Goal: Task Accomplishment & Management: Manage account settings

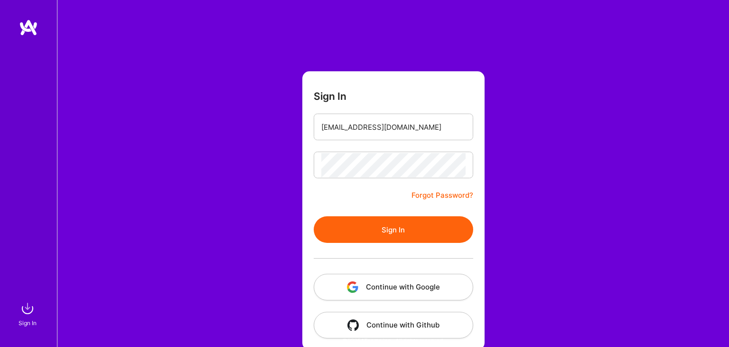
click at [262, 253] on div "Sign In [EMAIL_ADDRESS][DOMAIN_NAME] Forgot Password? Sign In Continue with Goo…" at bounding box center [393, 178] width 672 height 357
click at [352, 223] on button "Sign In" at bounding box center [394, 229] width 160 height 27
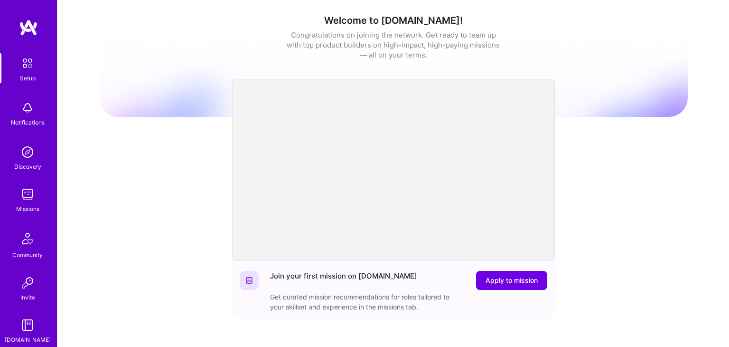
click at [31, 191] on img at bounding box center [27, 194] width 19 height 19
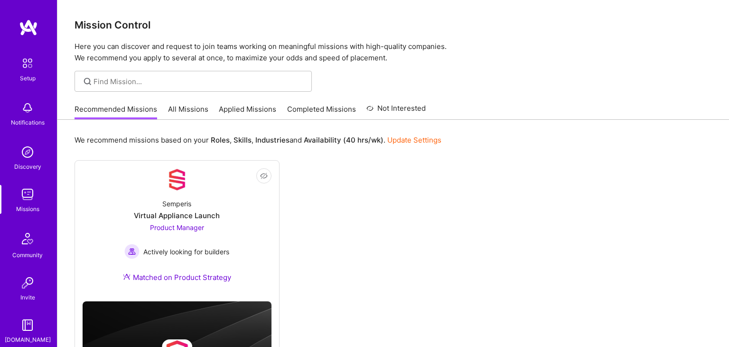
click at [402, 131] on div "We recommend missions based on your Roles , Skills , Industries and Availabilit…" at bounding box center [394, 140] width 638 height 18
click at [402, 137] on link "Update Settings" at bounding box center [414, 139] width 54 height 9
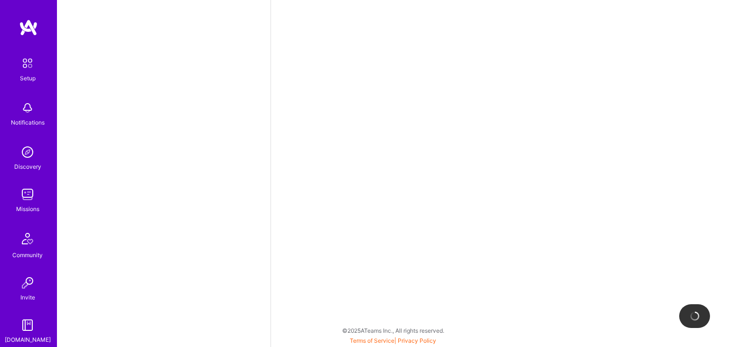
select select "US"
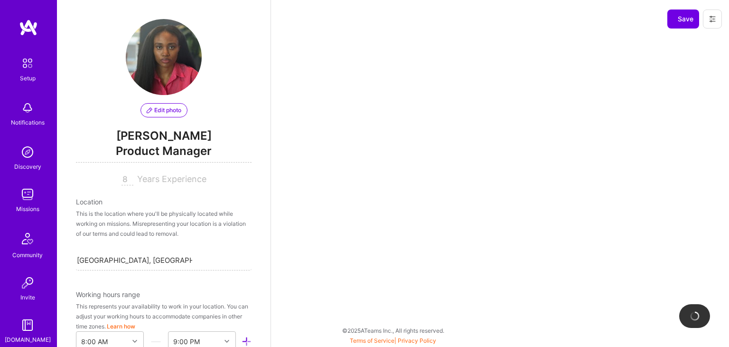
scroll to position [399, 0]
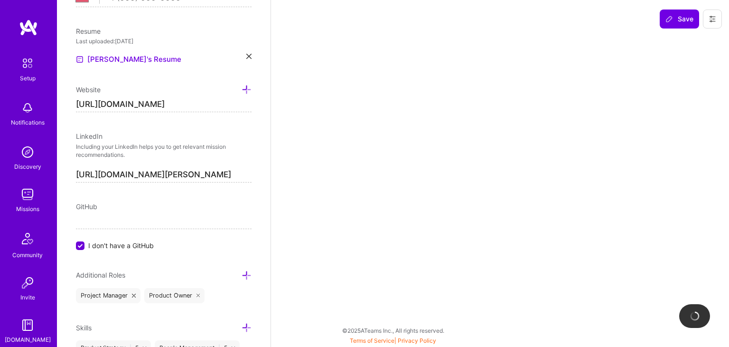
select select "Right Now"
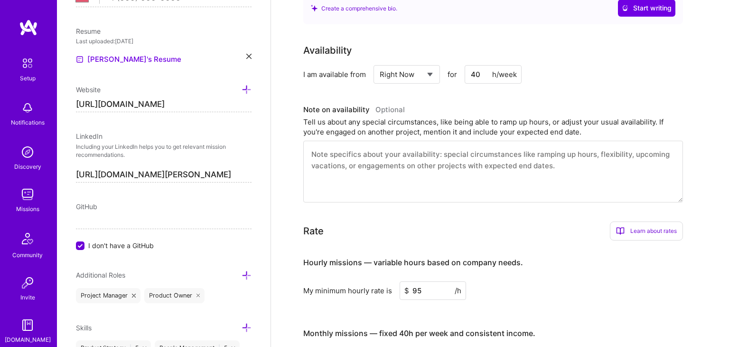
scroll to position [255, 0]
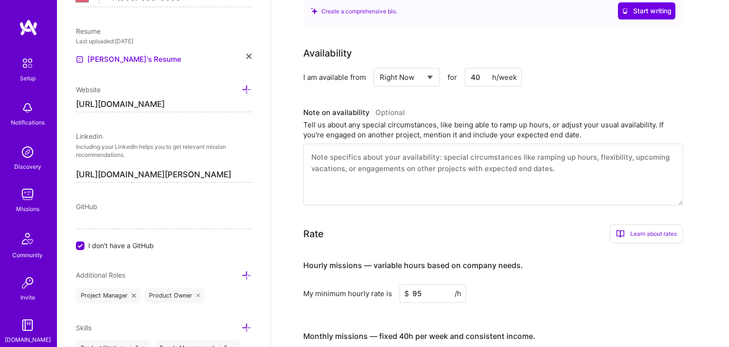
click at [476, 77] on input "40" at bounding box center [493, 77] width 57 height 19
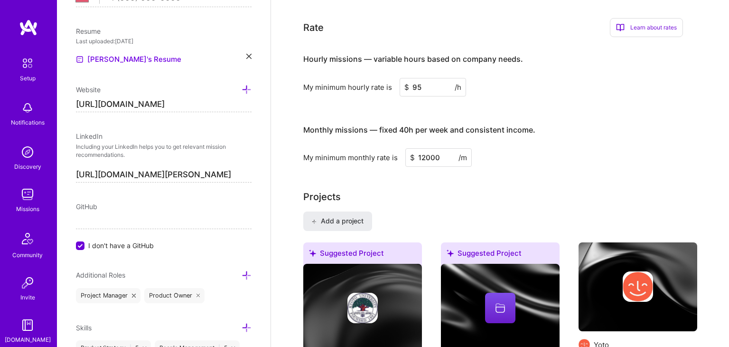
scroll to position [0, 0]
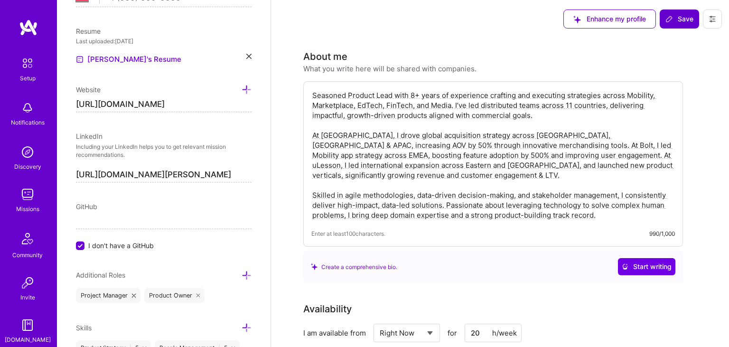
type input "20"
click at [668, 19] on icon at bounding box center [670, 19] width 8 height 8
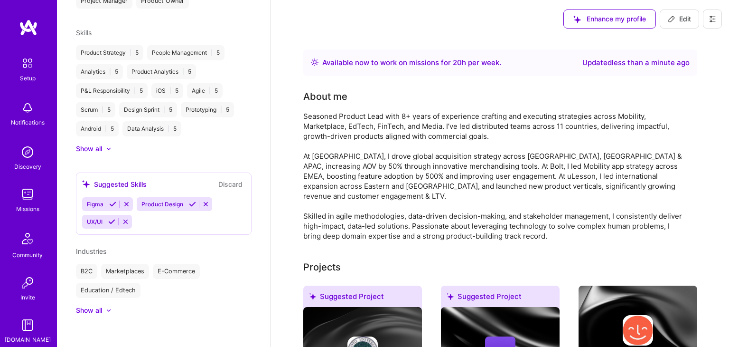
scroll to position [235, 0]
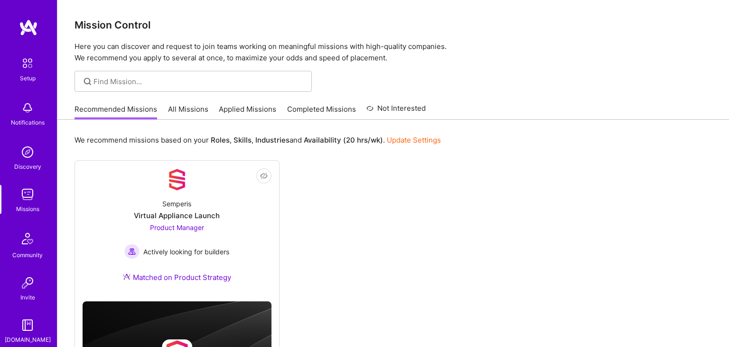
click at [175, 106] on link "All Missions" at bounding box center [188, 112] width 40 height 16
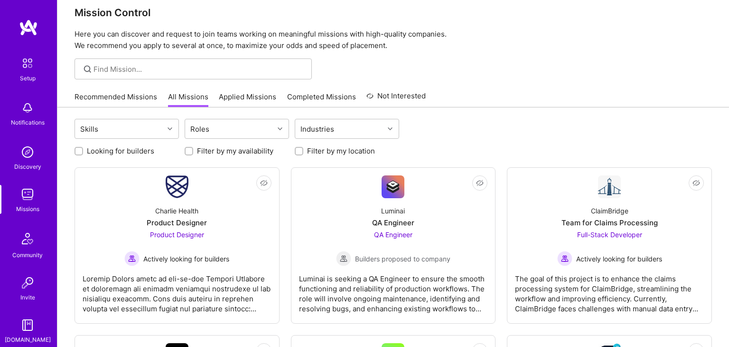
scroll to position [11, 0]
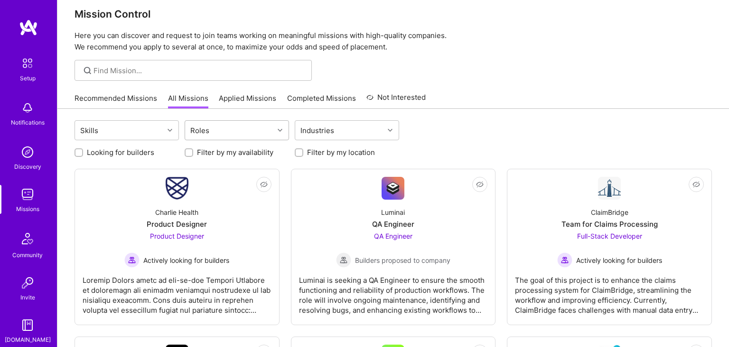
click at [209, 135] on div "Roles" at bounding box center [200, 130] width 24 height 14
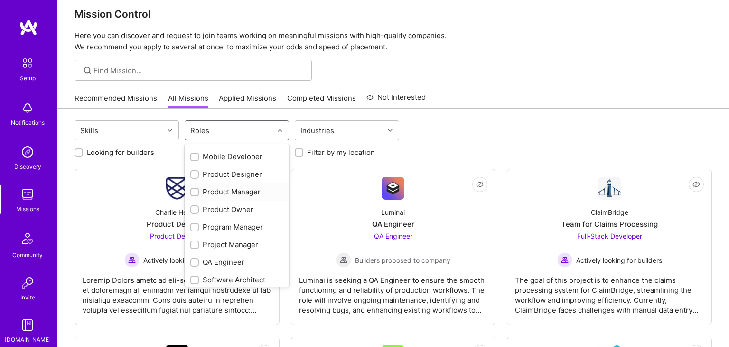
scroll to position [315, 0]
click at [211, 191] on div "Product Manager" at bounding box center [236, 191] width 93 height 10
checkbox input "true"
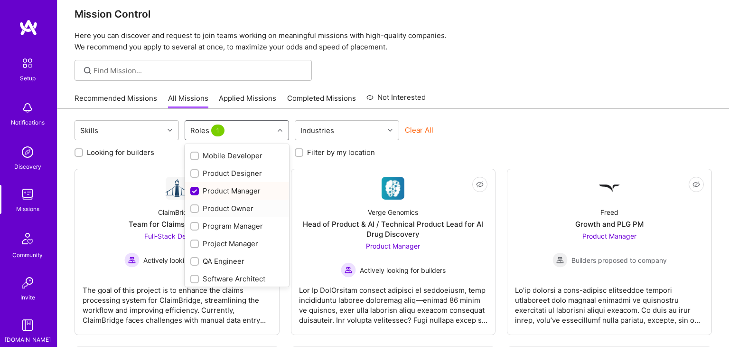
click at [213, 205] on div "Product Owner" at bounding box center [236, 208] width 93 height 10
checkbox input "true"
click at [215, 224] on div "Program Manager" at bounding box center [236, 226] width 93 height 10
checkbox input "true"
click at [218, 241] on div "Project Manager" at bounding box center [236, 243] width 93 height 10
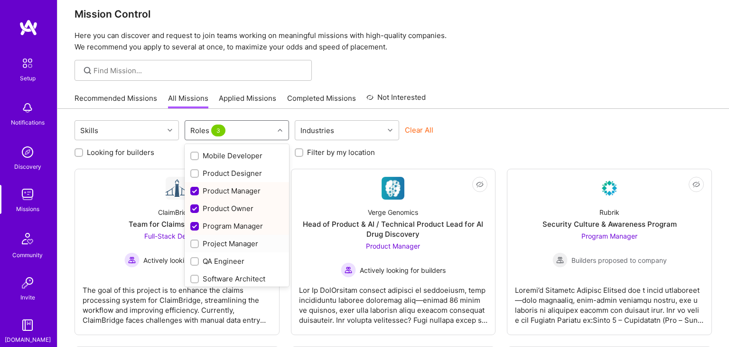
checkbox input "true"
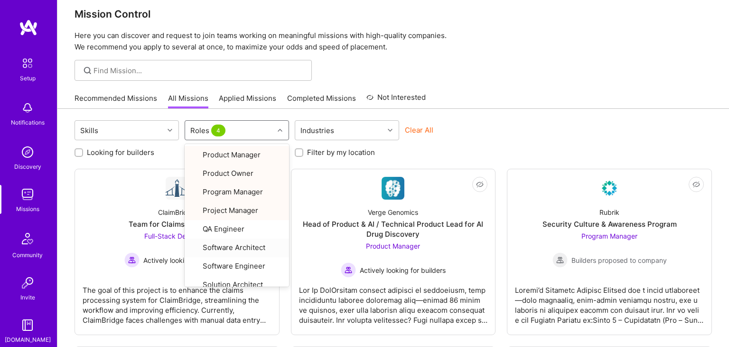
click at [477, 101] on div "Recommended Missions All Missions Applied Missions Completed Missions Not Inter…" at bounding box center [394, 98] width 638 height 20
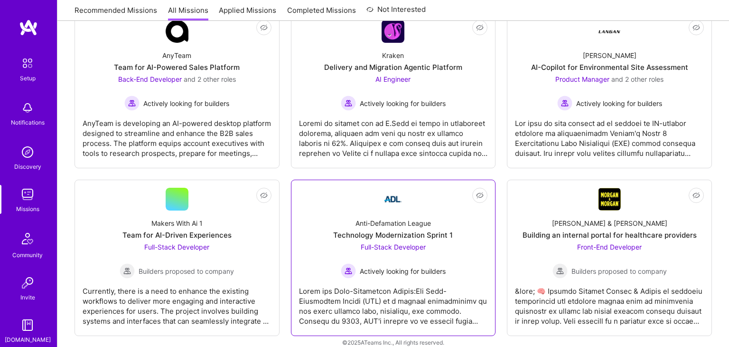
scroll to position [534, 0]
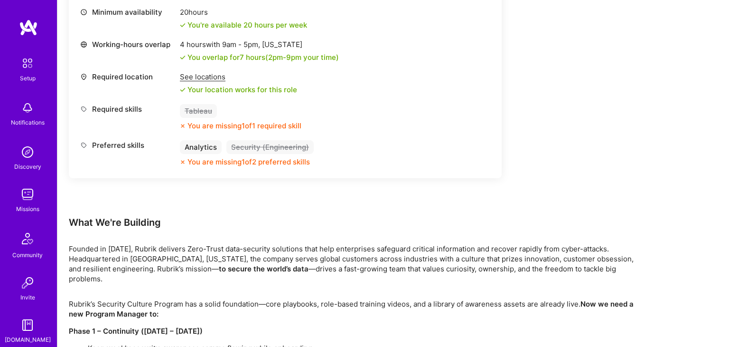
scroll to position [393, 0]
